Goal: Find specific page/section: Find specific page/section

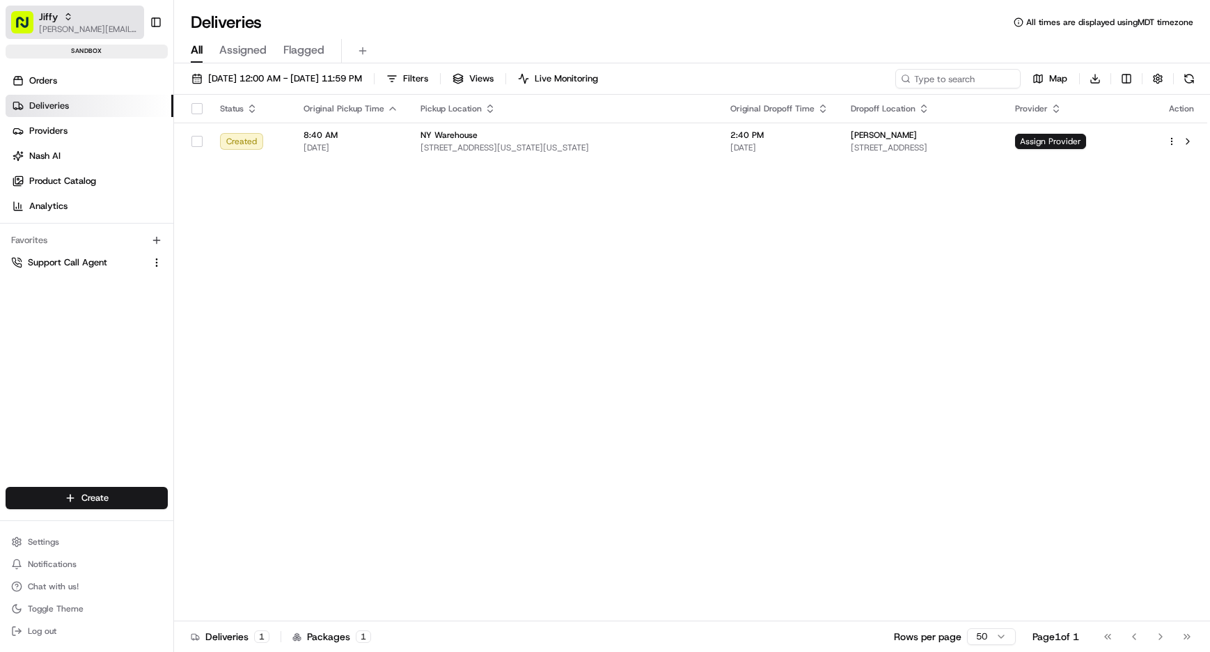
click at [45, 19] on span "Jiffy" at bounding box center [48, 17] width 19 height 14
type input "c"
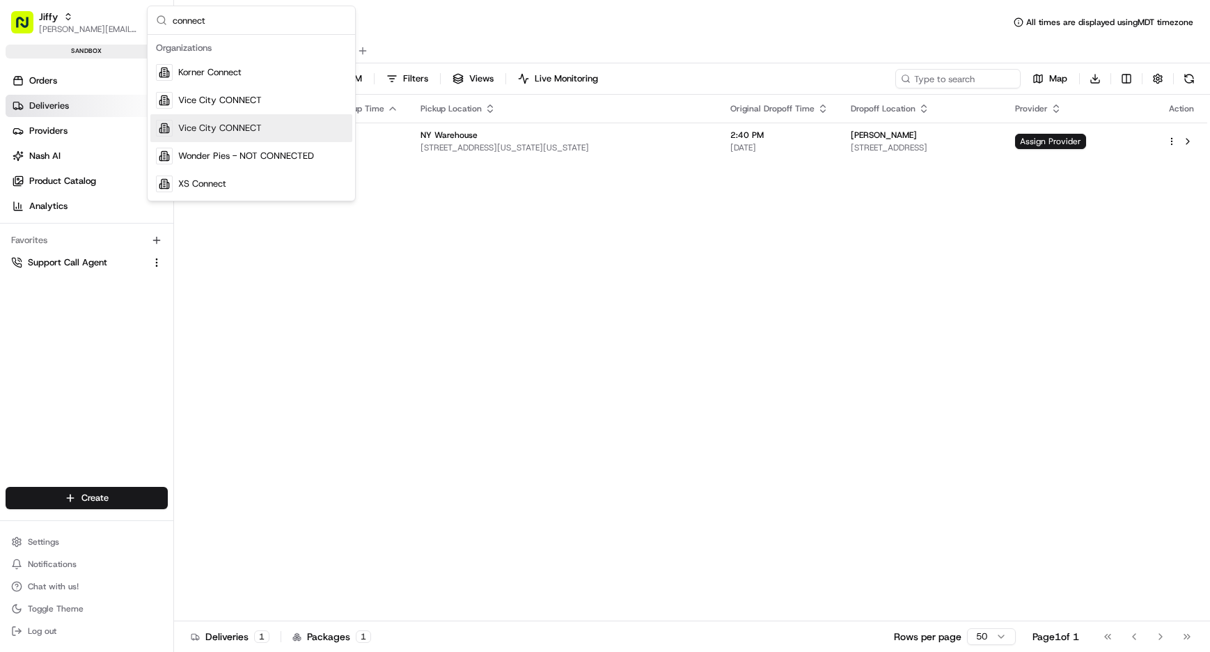
type input "connect"
click at [198, 19] on input "connect" at bounding box center [260, 20] width 174 height 28
